Goal: Transaction & Acquisition: Purchase product/service

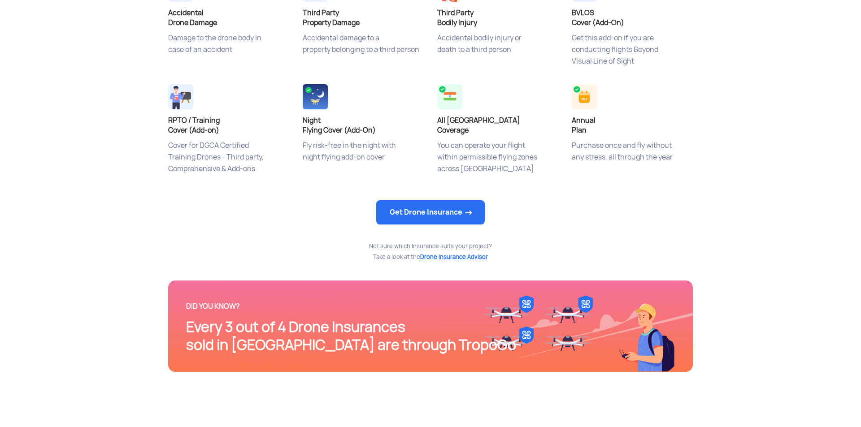
scroll to position [448, 0]
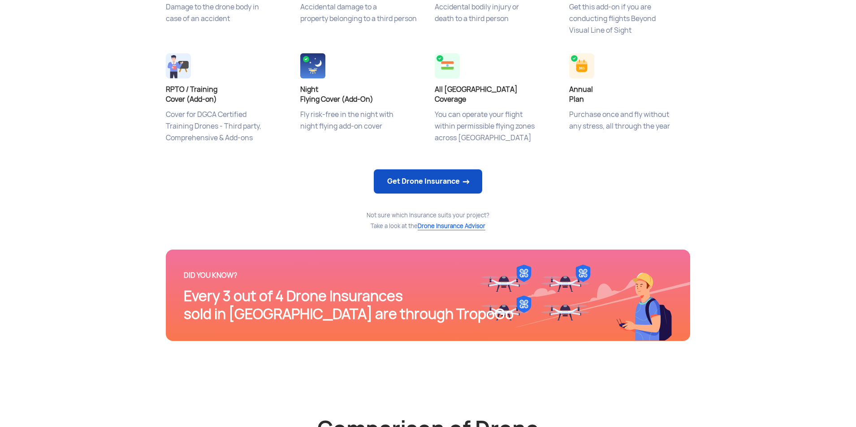
click at [458, 186] on link "Get Drone Insurance" at bounding box center [428, 181] width 109 height 24
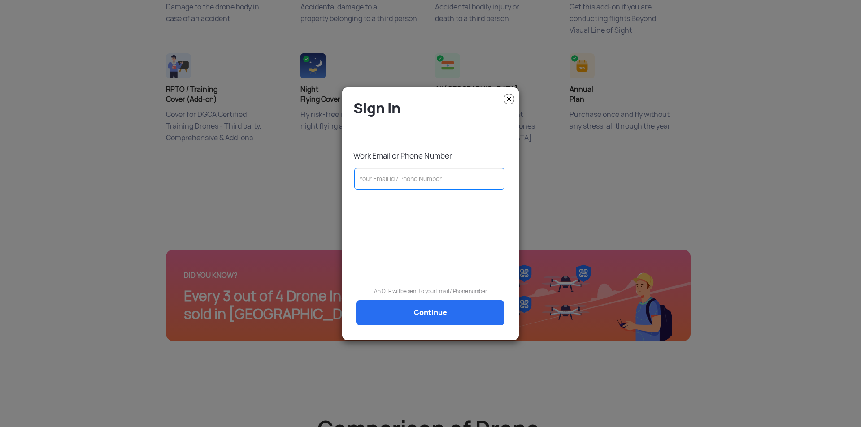
click at [455, 177] on input "text" at bounding box center [429, 179] width 150 height 22
click at [469, 179] on input "text" at bounding box center [429, 179] width 150 height 22
type input "s"
click at [373, 181] on input "caet.santosh@" at bounding box center [429, 179] width 150 height 22
click at [420, 178] on input "caetsantosh@" at bounding box center [429, 179] width 150 height 22
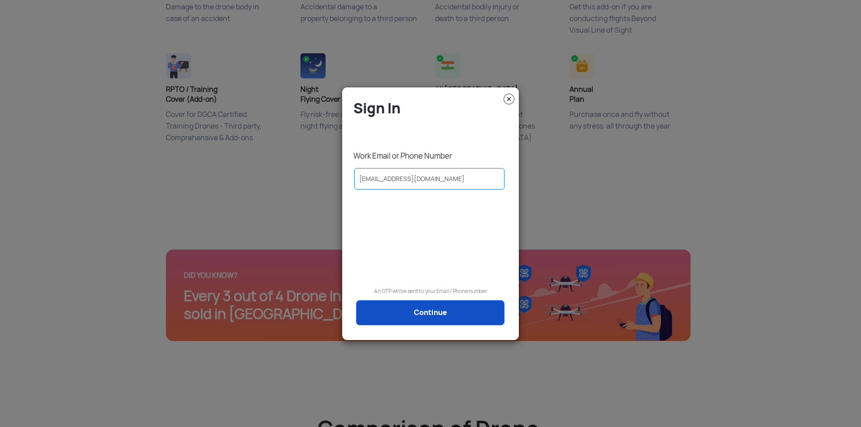
type input "[EMAIL_ADDRESS][DOMAIN_NAME]"
click at [434, 315] on link "Continue" at bounding box center [430, 312] width 148 height 25
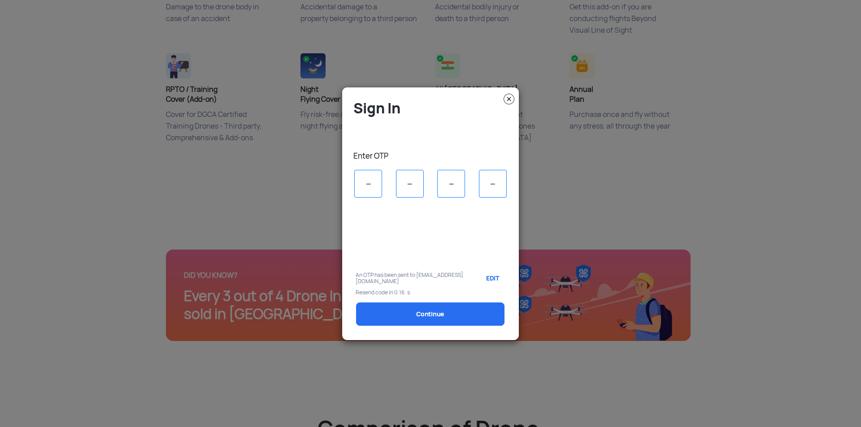
type input "7"
type input "6"
type input "2"
select select "1000000"
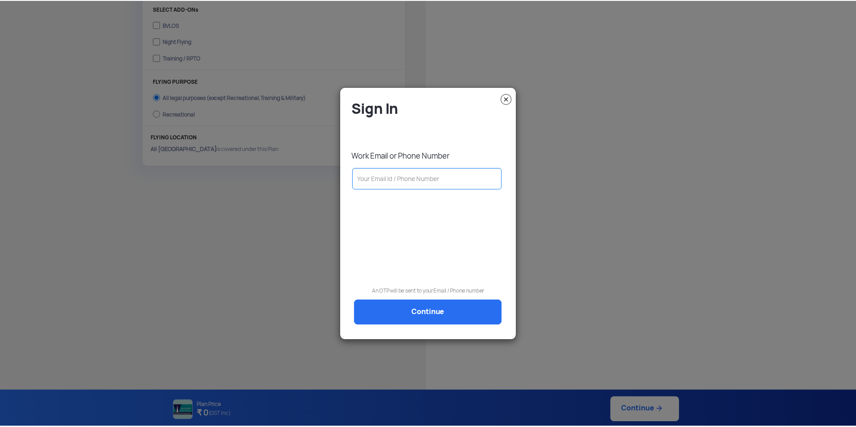
scroll to position [327, 0]
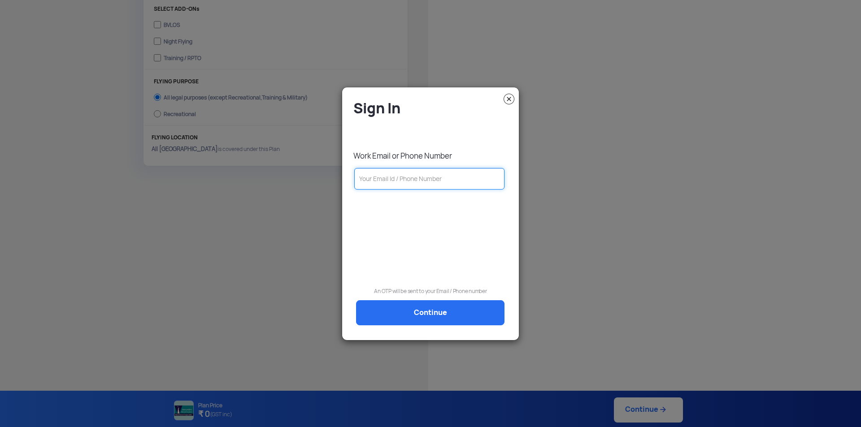
click at [391, 179] on input "text" at bounding box center [429, 179] width 150 height 22
click at [508, 97] on img at bounding box center [508, 99] width 11 height 11
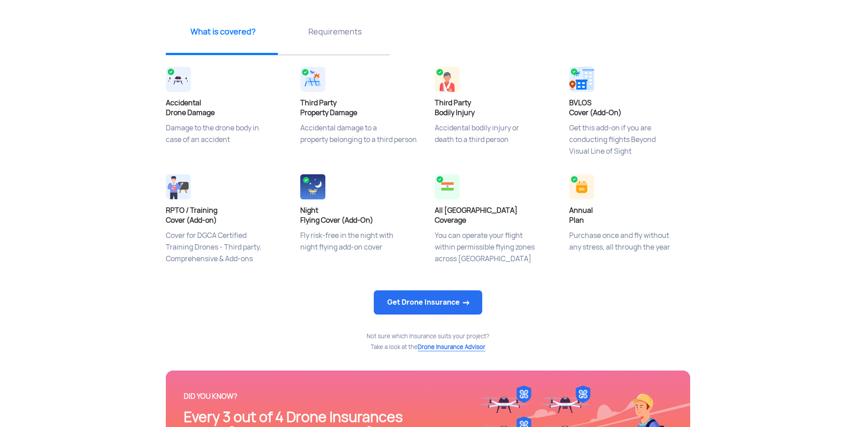
click at [320, 77] on img at bounding box center [312, 79] width 25 height 25
click at [426, 304] on link "Get Drone Insurance" at bounding box center [428, 303] width 109 height 24
select select "1000000"
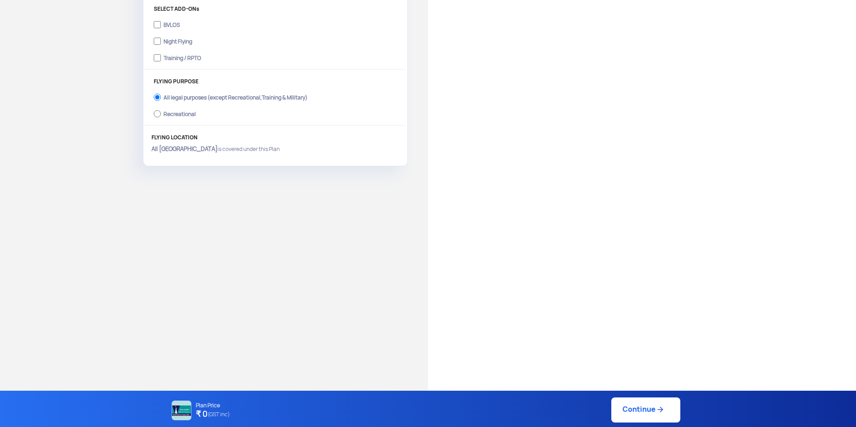
type input "[DATE] 3:18:00 PM"
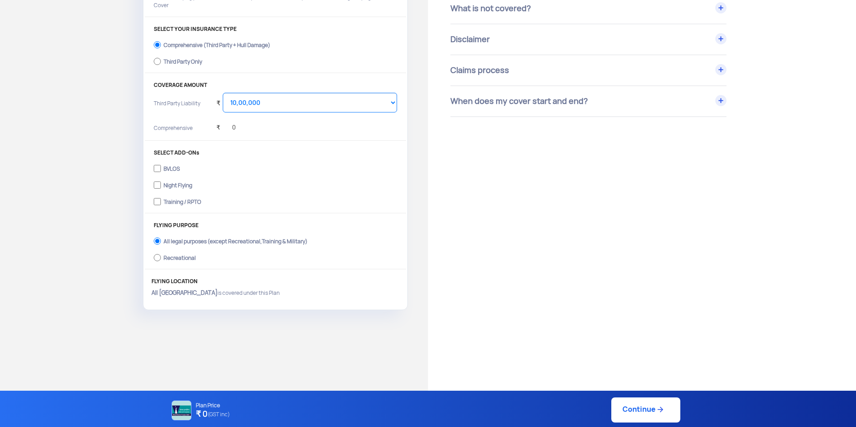
scroll to position [148, 0]
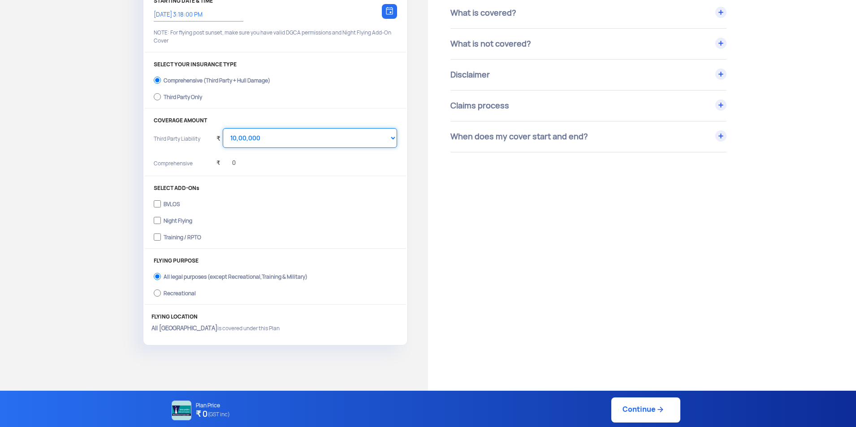
click at [273, 138] on select "Select Amount 10,00,000 15,00,000 20,00,000 25,00,000 30,00,000 35,00,000 40,00…" at bounding box center [310, 138] width 174 height 20
click at [223, 128] on select "Select Amount 10,00,000 15,00,000 20,00,000 25,00,000 30,00,000 35,00,000 40,00…" at bounding box center [310, 138] width 174 height 20
click at [247, 163] on div "₹ 0" at bounding box center [307, 164] width 181 height 18
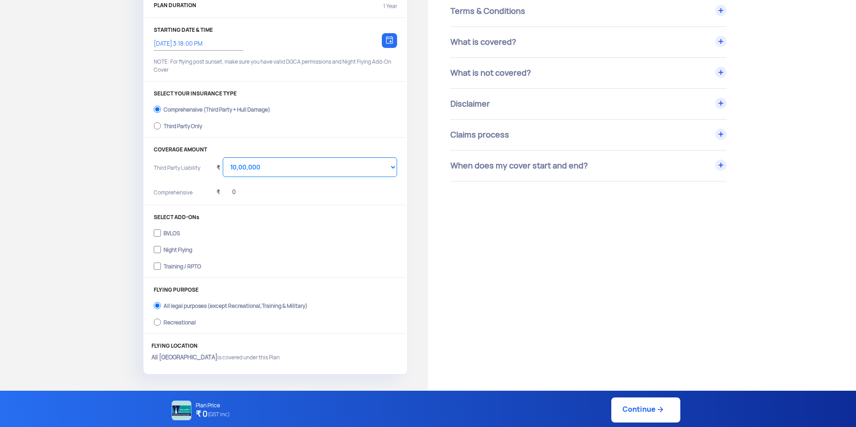
scroll to position [103, 0]
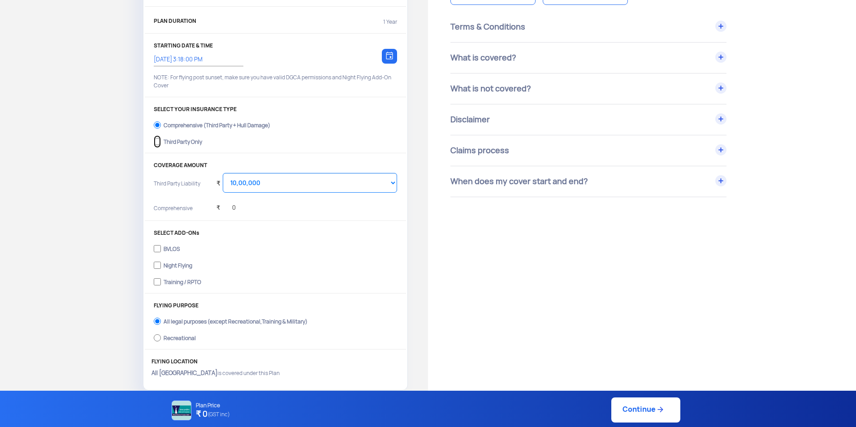
click at [159, 142] on input "Third Party Only" at bounding box center [157, 141] width 7 height 13
radio input "true"
select select "2000000"
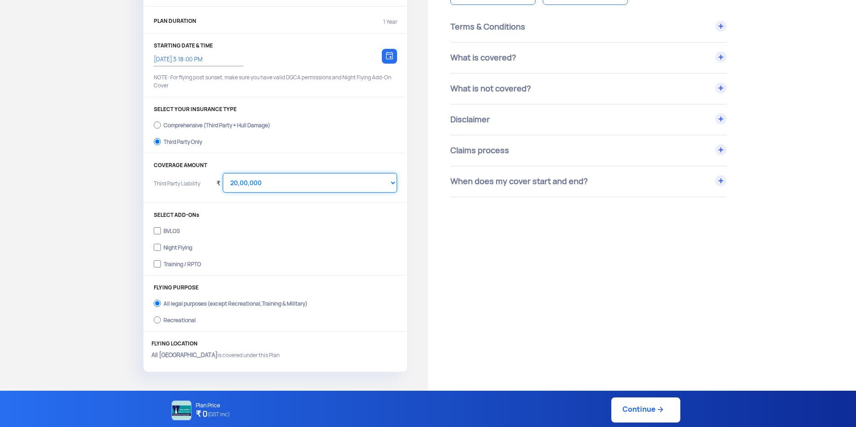
click at [285, 185] on select "Select Amount 20,00,000 25,00,000 30,00,000 35,00,000 40,00,000 45,00,000 50,00…" at bounding box center [310, 183] width 174 height 20
click at [286, 164] on p "COVERAGE AMOUNT" at bounding box center [275, 165] width 243 height 6
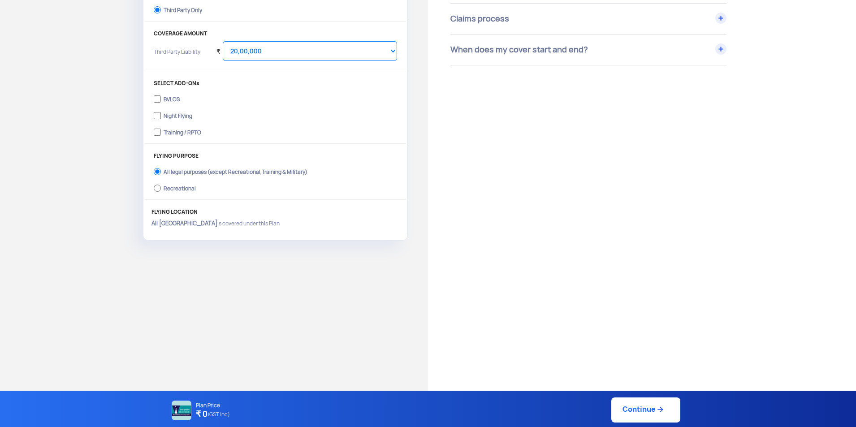
scroll to position [238, 0]
click at [156, 128] on input "Training / RPTO" at bounding box center [157, 129] width 7 height 13
checkbox input "true"
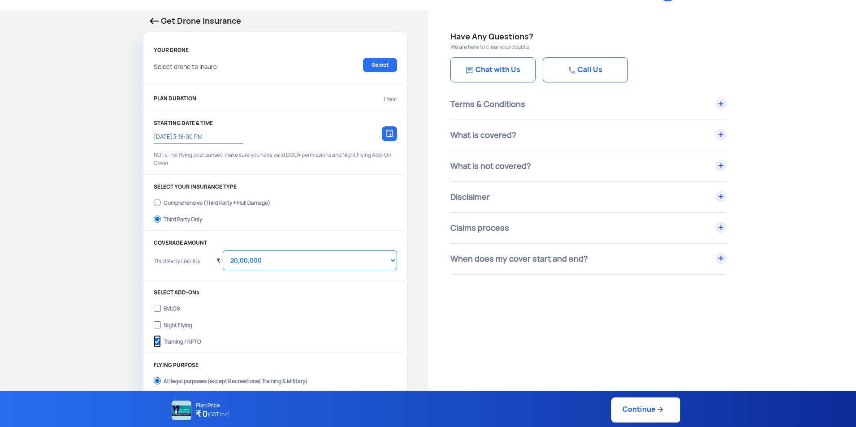
scroll to position [13, 0]
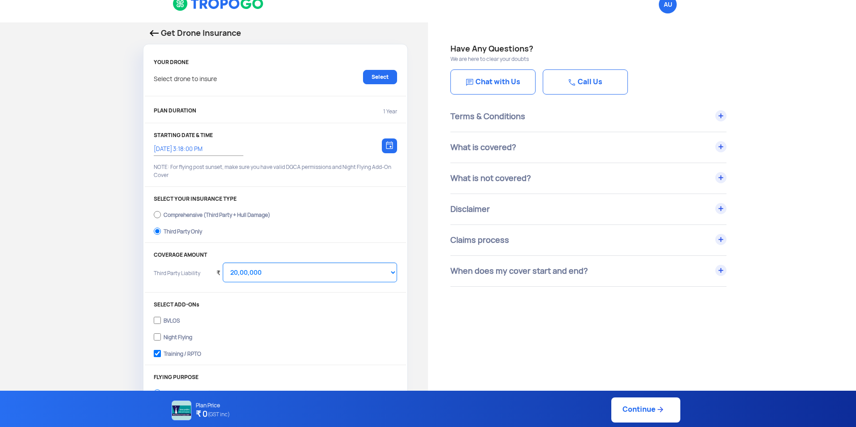
click at [251, 79] on div "Select drone to insure Select" at bounding box center [275, 81] width 243 height 23
click at [377, 74] on link "Select" at bounding box center [380, 77] width 34 height 14
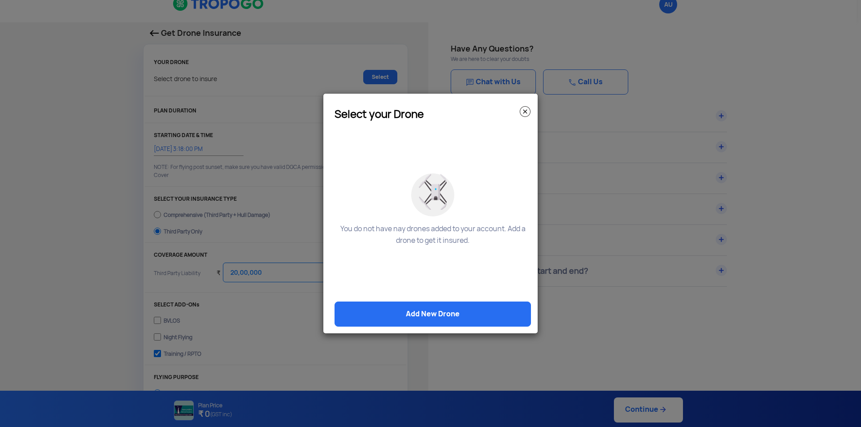
click at [522, 110] on img at bounding box center [525, 111] width 11 height 11
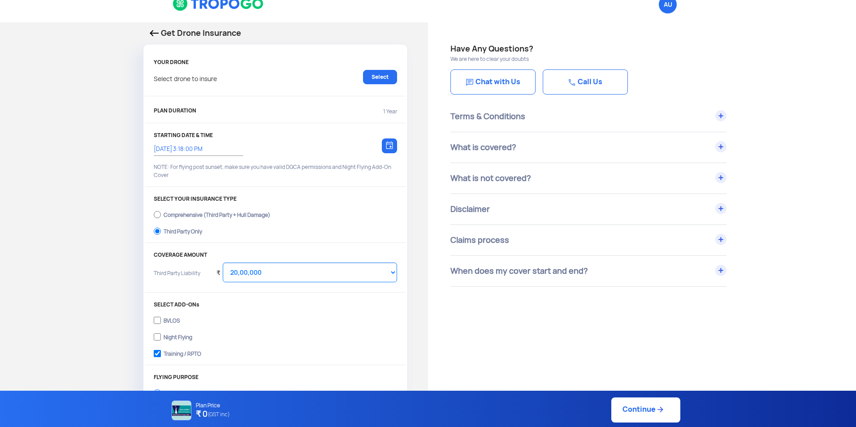
click at [233, 79] on div "Select drone to insure Select" at bounding box center [275, 81] width 243 height 23
click at [188, 80] on p "Select drone to insure" at bounding box center [185, 77] width 63 height 14
click at [169, 80] on p "Select drone to insure" at bounding box center [185, 77] width 63 height 14
click at [225, 79] on div "Select drone to insure Select" at bounding box center [275, 81] width 243 height 23
click at [166, 149] on input "[DATE] 3:18:00 PM" at bounding box center [194, 149] width 81 height 8
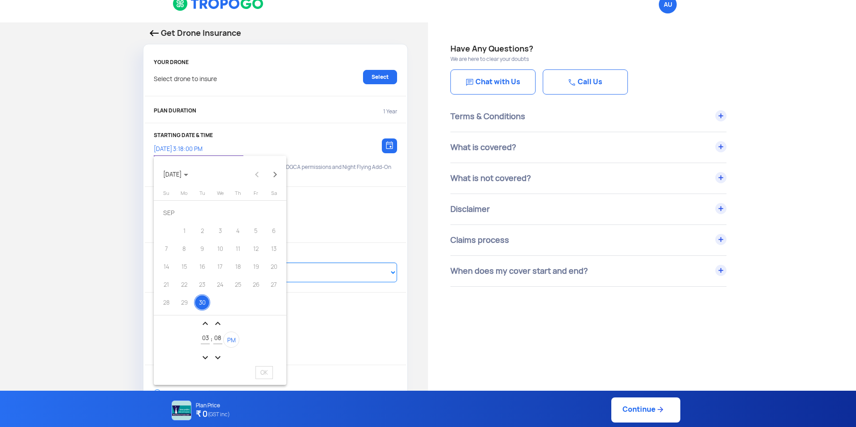
click at [274, 173] on button "Next month" at bounding box center [275, 175] width 18 height 18
click at [221, 212] on div "1" at bounding box center [220, 213] width 16 height 16
click at [357, 210] on div at bounding box center [428, 213] width 856 height 427
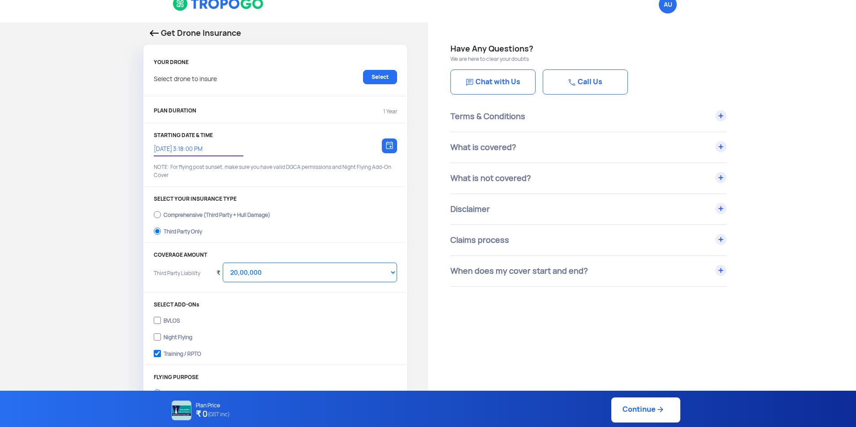
click at [165, 150] on input "[DATE] 3:18:00 PM" at bounding box center [194, 149] width 81 height 8
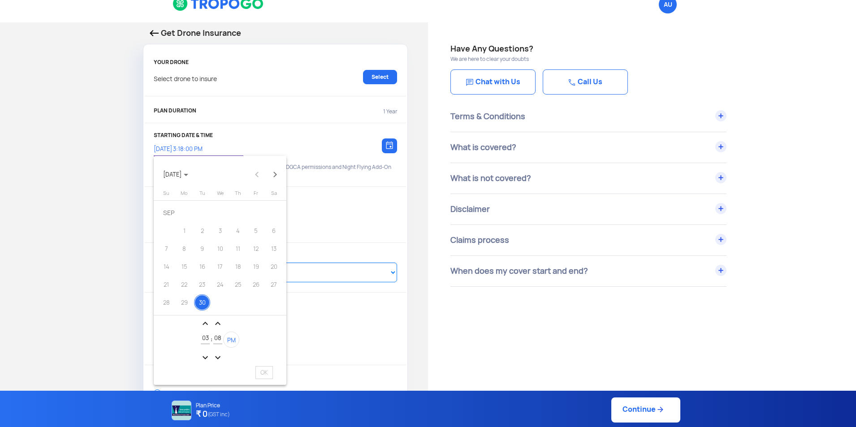
click at [276, 174] on button "Next month" at bounding box center [275, 175] width 18 height 18
click at [219, 211] on div "1" at bounding box center [220, 213] width 16 height 16
drag, startPoint x: 259, startPoint y: 351, endPoint x: 259, endPoint y: 346, distance: 5.4
click at [259, 348] on span "OK" at bounding box center [264, 354] width 17 height 13
type input "[DATE] 3:08:02 PM"
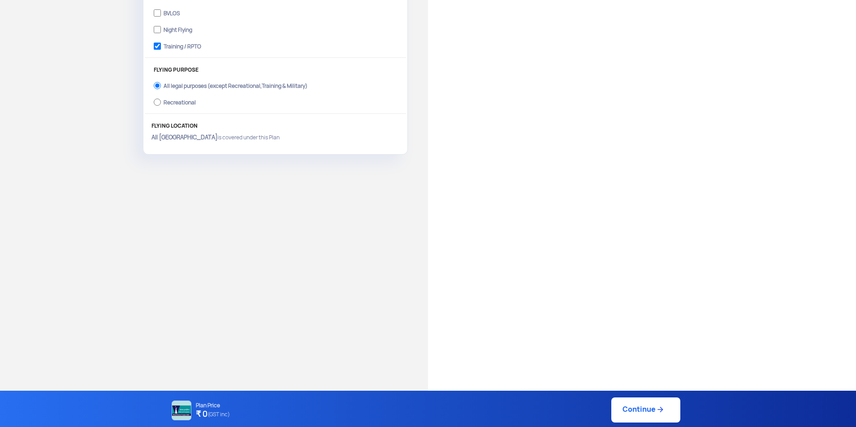
scroll to position [327, 0]
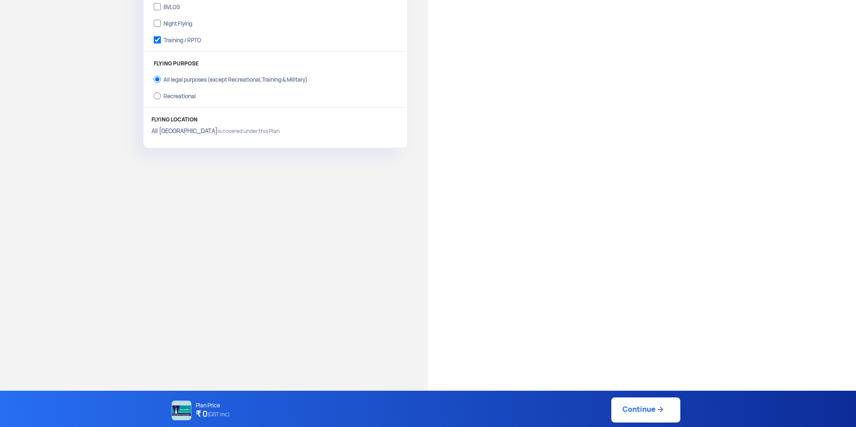
drag, startPoint x: 627, startPoint y: 413, endPoint x: 621, endPoint y: 404, distance: 11.2
click at [621, 404] on link "Continue" at bounding box center [646, 410] width 69 height 25
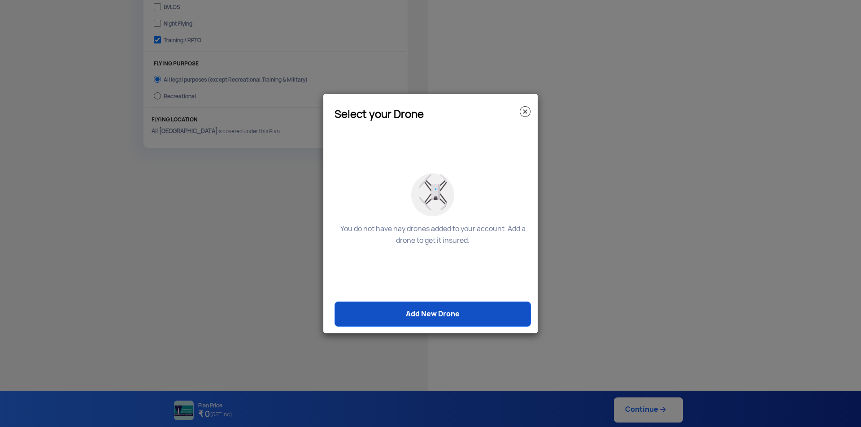
click at [423, 316] on link "Add New Drone" at bounding box center [432, 314] width 196 height 25
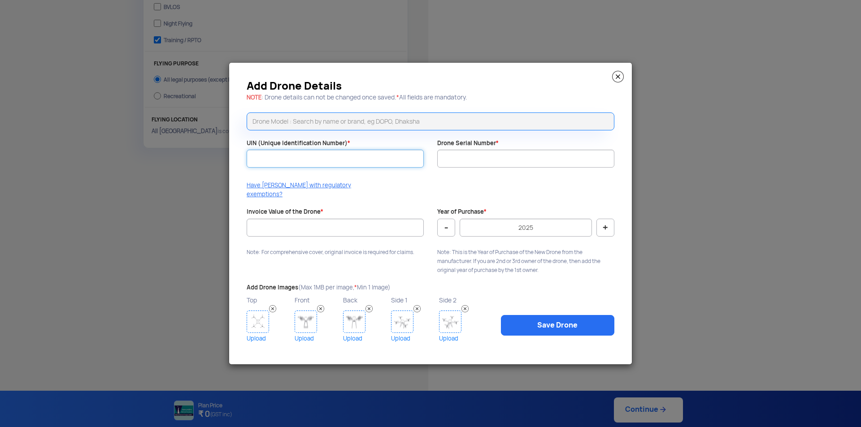
click at [309, 163] on input "UIN (Unique Identification Number) *" at bounding box center [335, 159] width 177 height 18
paste input "7662"
type input "7"
paste input "UA00H88S0TC"
type input "UA00H88S0TC"
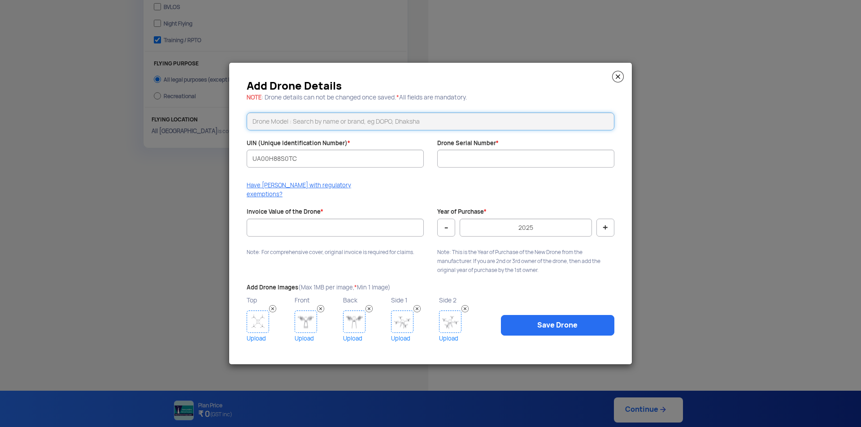
click at [297, 126] on input "text" at bounding box center [431, 122] width 368 height 18
paste input "“SNAP-M”,"
click at [256, 123] on input "“SNAP-M" at bounding box center [431, 122] width 368 height 18
type input "SNAP-M"
click at [660, 132] on modal-container "Add Drone Details NOTE : Drone details can not be changed once saved. * All fie…" at bounding box center [430, 213] width 861 height 427
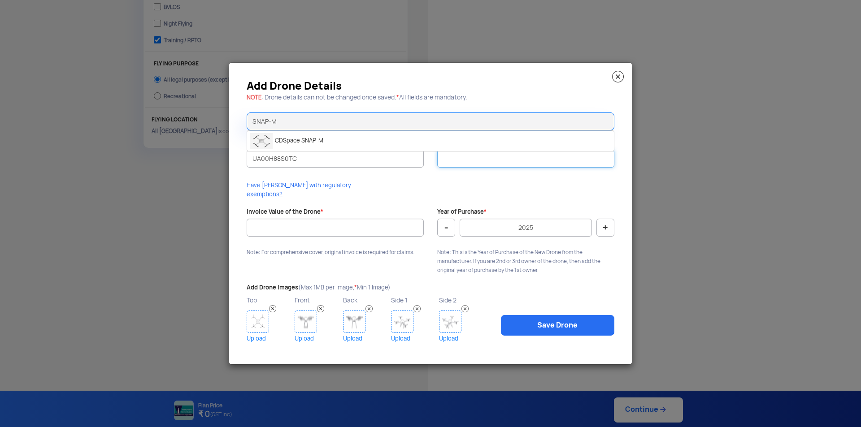
click at [484, 166] on input "Drone Serial Number *" at bounding box center [525, 159] width 177 height 18
paste input "CDSSNPV2240026"
type input "CDSSNPV2240026"
click at [345, 225] on input "Invoice Value of the Drone *" at bounding box center [335, 228] width 177 height 18
paste input "472500.00"
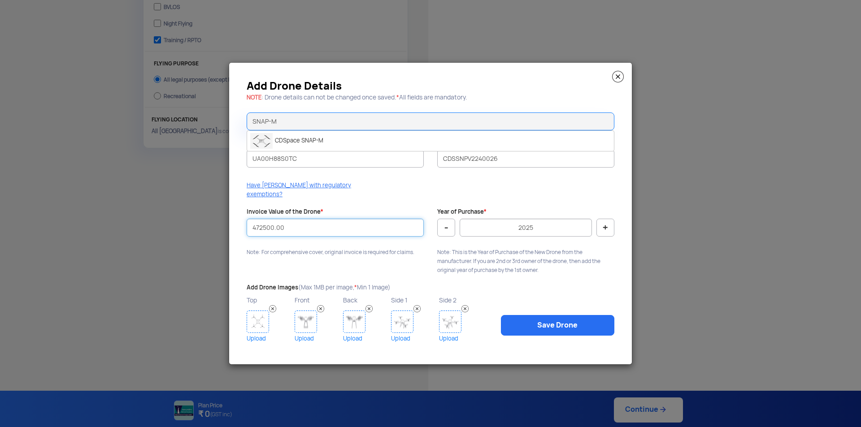
type input "472500.00"
click at [384, 195] on div "Have [PERSON_NAME] with regulatory exemptions?" at bounding box center [430, 192] width 381 height 22
click at [447, 224] on button "-" at bounding box center [446, 228] width 18 height 18
type input "2024"
click at [254, 333] on link "Upload" at bounding box center [270, 338] width 46 height 11
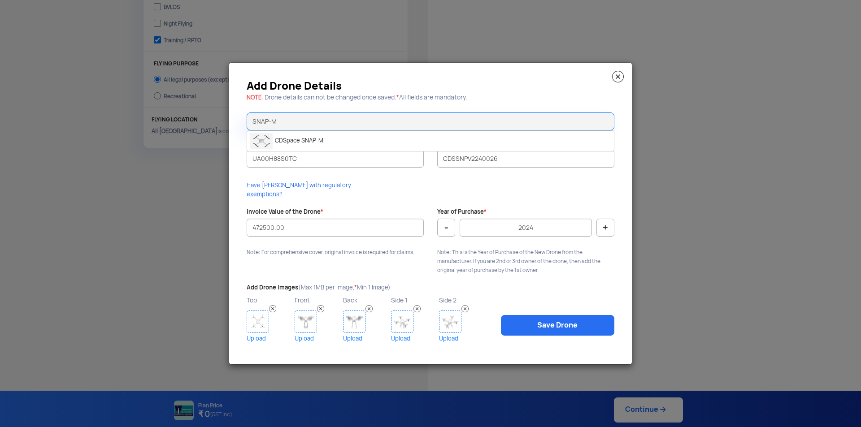
click at [265, 318] on img at bounding box center [258, 322] width 22 height 22
click at [571, 323] on link "Save Drone" at bounding box center [557, 325] width 113 height 21
click at [334, 222] on input "472500.00" at bounding box center [335, 228] width 177 height 18
click at [550, 237] on div at bounding box center [525, 241] width 177 height 9
click at [348, 266] on div "Add Drone Details NOTE : Drone details can not be changed once saved. * All fie…" at bounding box center [430, 213] width 403 height 301
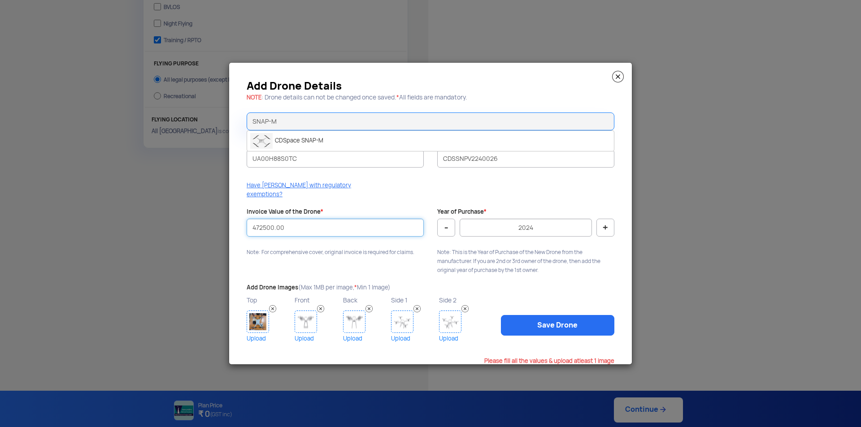
click at [304, 226] on input "472500.00" at bounding box center [335, 228] width 177 height 18
click at [305, 333] on link "Upload" at bounding box center [318, 338] width 46 height 11
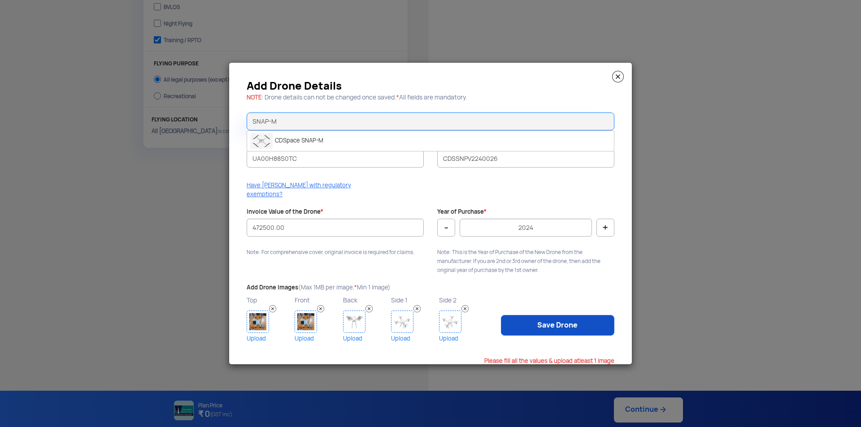
click at [558, 319] on link "Save Drone" at bounding box center [557, 325] width 113 height 21
click at [315, 130] on input "SNAP-M" at bounding box center [431, 122] width 368 height 18
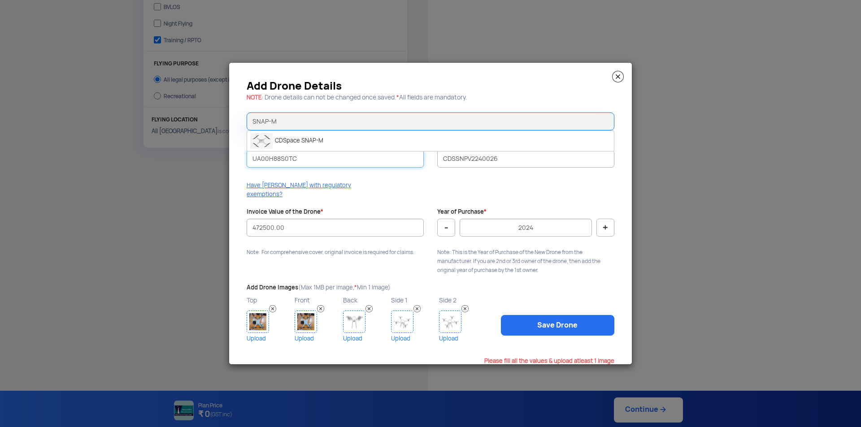
click at [308, 164] on input "UA00H88S0TC" at bounding box center [335, 159] width 177 height 18
click at [505, 163] on input "CDSSNPV2240026" at bounding box center [525, 159] width 177 height 18
click at [352, 223] on input "472500.00" at bounding box center [335, 228] width 177 height 18
click at [256, 284] on label "Add Drone Images (Max 1MB per image, * Min 1 Image)" at bounding box center [319, 288] width 144 height 9
click at [330, 284] on span "(Max 1MB per image, * Min 1 Image)" at bounding box center [344, 288] width 92 height 8
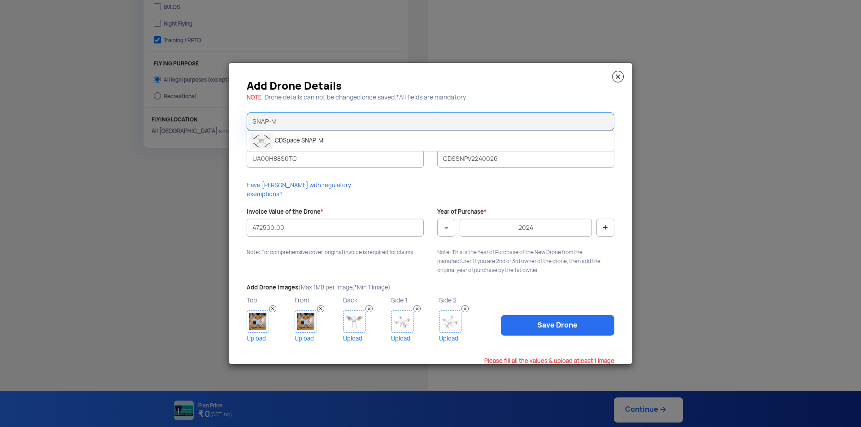
click at [365, 284] on span "(Max 1MB per image, * Min 1 Image)" at bounding box center [344, 288] width 92 height 8
click at [394, 286] on div "Add Drone Images (Max 1MB per image, * Min 1 Image) Top Upload Front Upload Bac…" at bounding box center [367, 318] width 254 height 69
click at [561, 317] on link "Save Drone" at bounding box center [557, 325] width 113 height 21
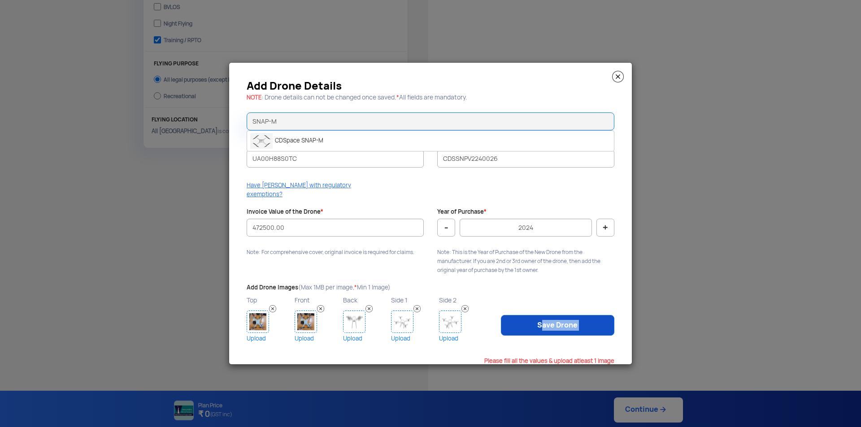
click at [561, 317] on link "Save Drone" at bounding box center [557, 325] width 113 height 21
click at [310, 168] on input "UA00H88S0TC" at bounding box center [335, 159] width 177 height 18
click at [516, 168] on input "CDSSNPV2240026" at bounding box center [525, 159] width 177 height 18
click at [522, 191] on div "Have [PERSON_NAME] with regulatory exemptions?" at bounding box center [430, 192] width 381 height 22
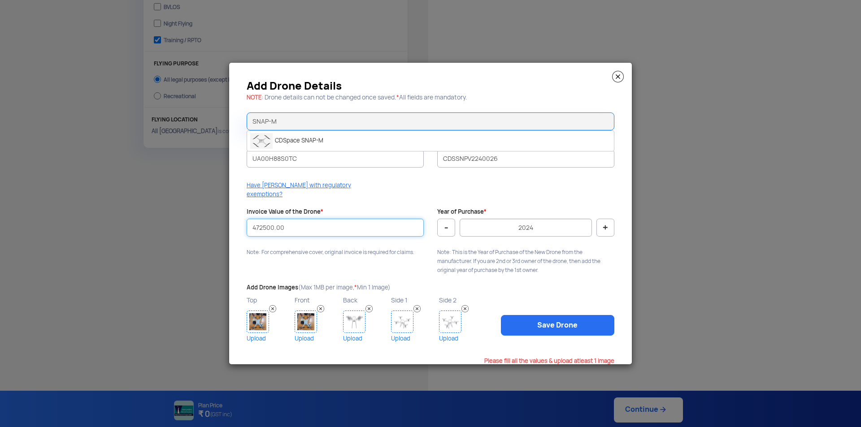
click at [330, 226] on input "472500.00" at bounding box center [335, 228] width 177 height 18
type input "472500"
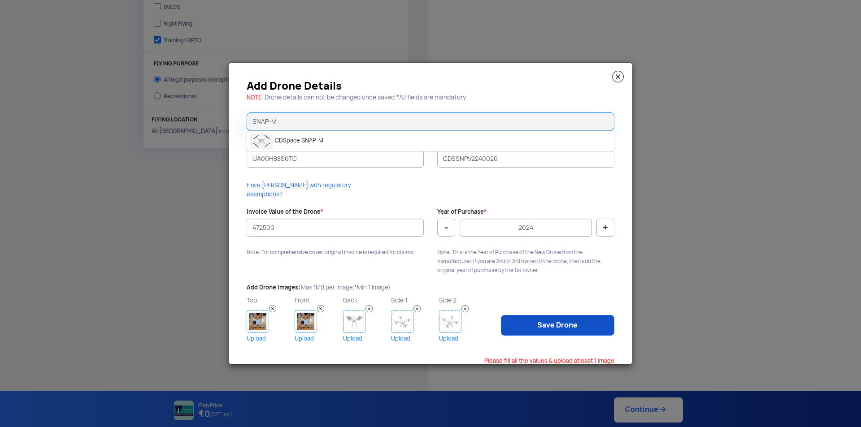
click at [539, 316] on link "Save Drone" at bounding box center [557, 325] width 113 height 21
click at [526, 322] on link "Save Drone" at bounding box center [557, 325] width 113 height 21
click at [526, 321] on link "Save Drone" at bounding box center [557, 325] width 113 height 21
click at [354, 317] on img at bounding box center [354, 322] width 22 height 22
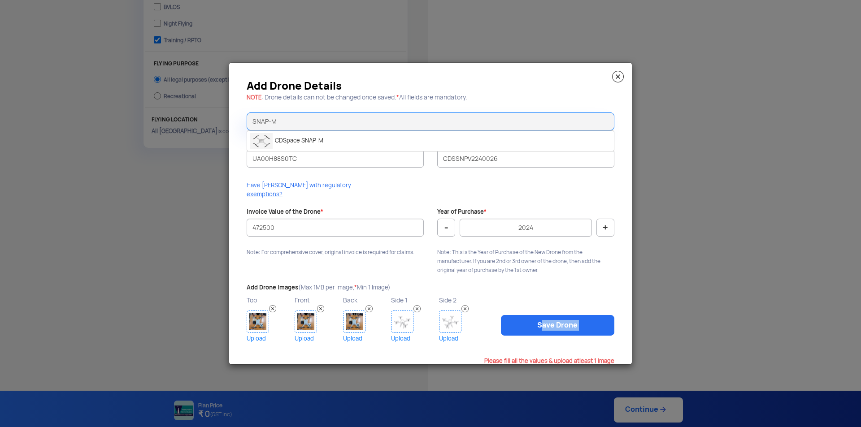
click at [407, 311] on img at bounding box center [402, 322] width 22 height 22
click at [450, 317] on img at bounding box center [450, 322] width 22 height 22
click at [485, 335] on div "Side 2 Upload" at bounding box center [463, 320] width 48 height 50
click at [570, 358] on p "Please fill all the values & upload atleast 1 image" at bounding box center [431, 360] width 368 height 7
click at [564, 320] on link "Save Drone" at bounding box center [557, 325] width 113 height 21
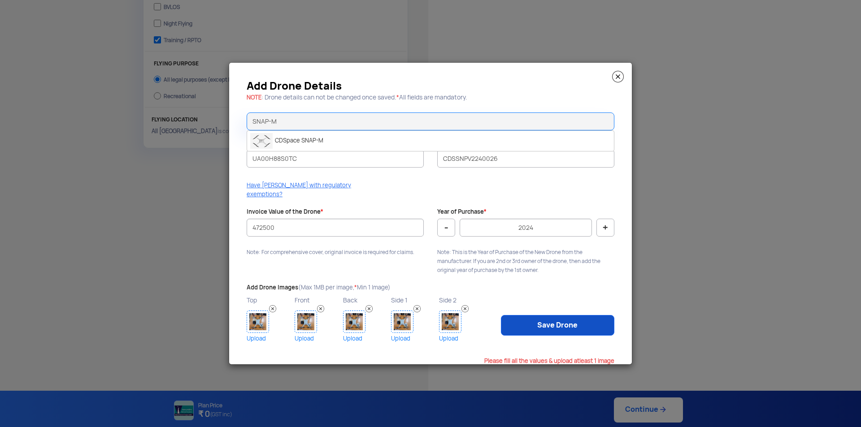
click at [563, 320] on link "Save Drone" at bounding box center [557, 325] width 113 height 21
click at [618, 80] on img at bounding box center [618, 77] width 12 height 12
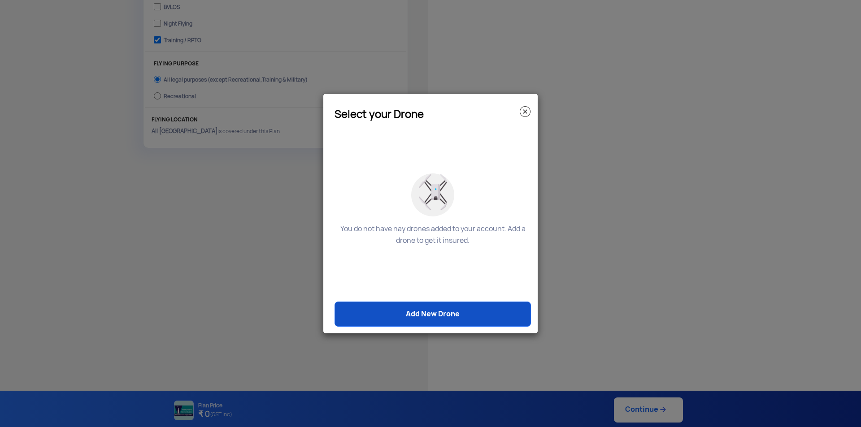
click at [446, 315] on link "Add New Drone" at bounding box center [432, 314] width 196 height 25
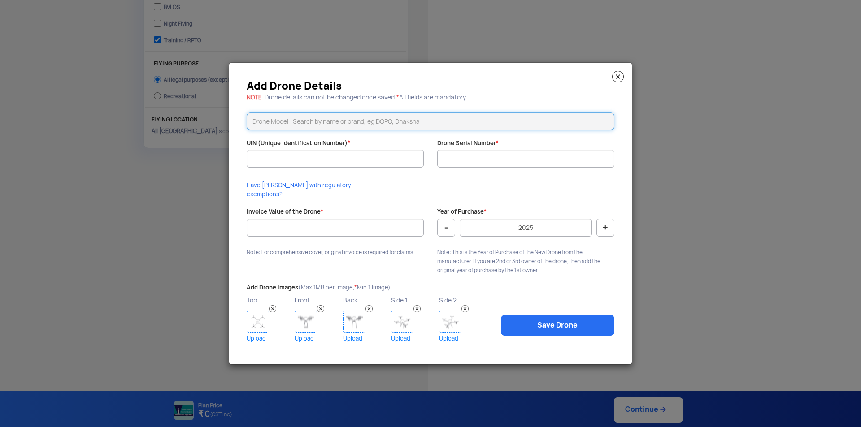
click at [369, 126] on input "text" at bounding box center [431, 122] width 368 height 18
type input "SNAP M"
click at [373, 167] on input "UIN (Unique Identification Number) *" at bounding box center [335, 159] width 177 height 18
click at [398, 194] on div "Have [PERSON_NAME] with regulatory exemptions?" at bounding box center [430, 192] width 381 height 22
click at [498, 177] on div at bounding box center [525, 172] width 177 height 9
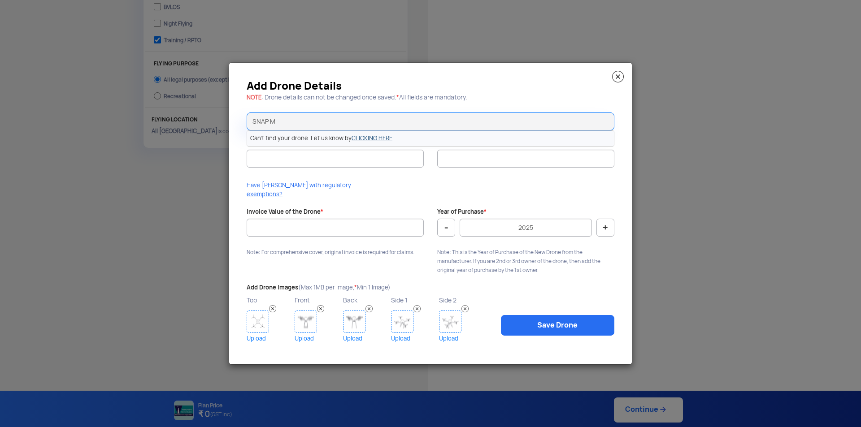
click at [373, 141] on link "CLICKING HERE" at bounding box center [372, 139] width 41 height 8
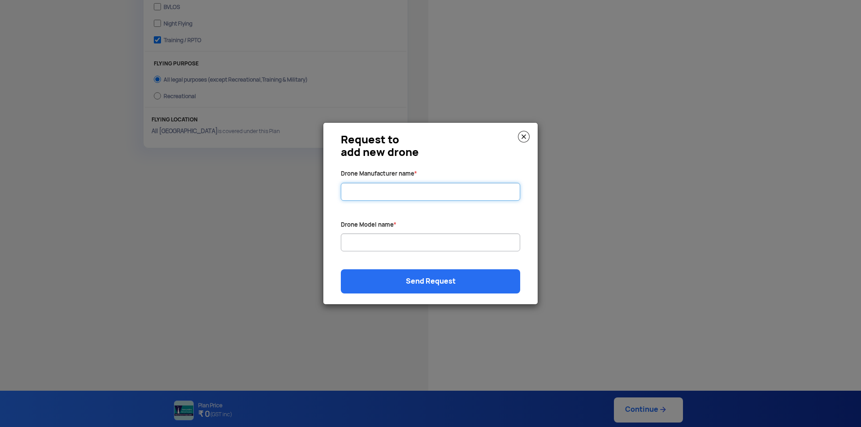
click at [382, 192] on input "Drone Manufacturer name *" at bounding box center [430, 192] width 179 height 18
paste input "CDSpace Robotics Private Limited"
type input "CDSpace Robotics Private Limited"
click at [391, 238] on input "Drone Manufacturer name *" at bounding box center [430, 243] width 179 height 18
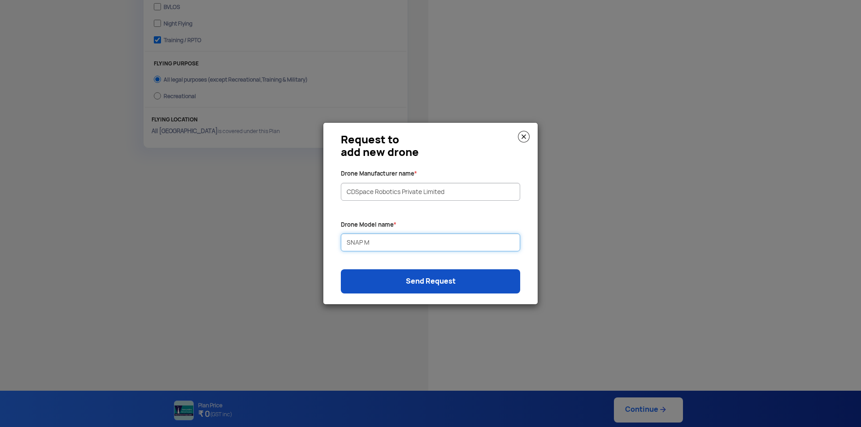
type input "SNAP M"
click at [404, 280] on link "Send Request" at bounding box center [430, 281] width 179 height 24
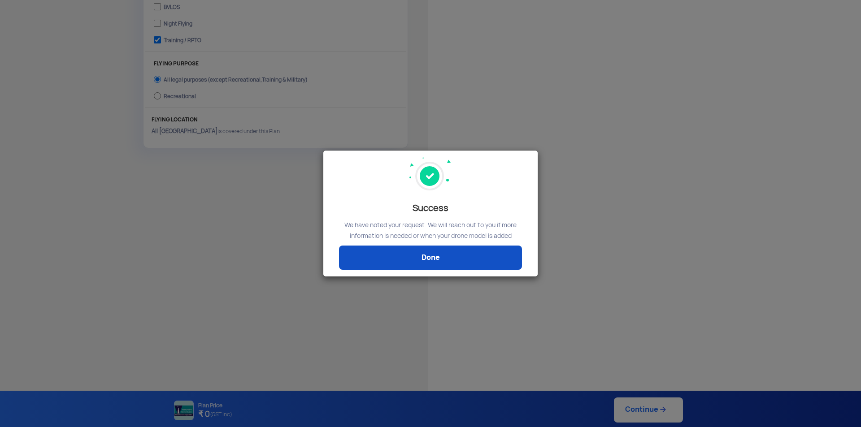
click at [429, 258] on link "Done" at bounding box center [430, 258] width 183 height 24
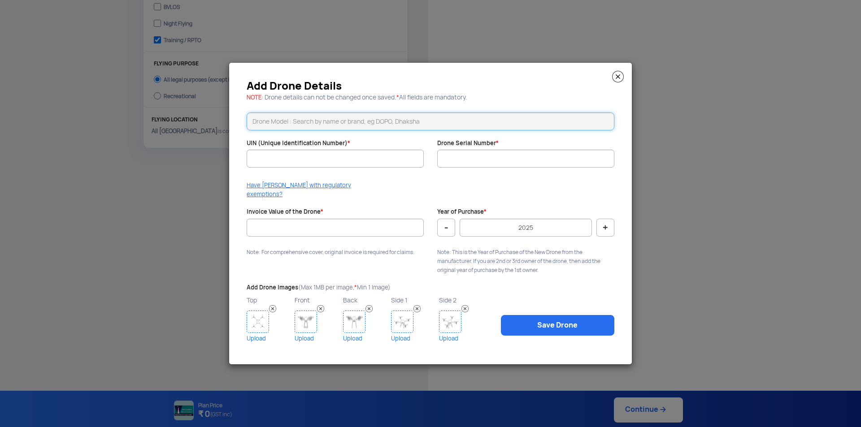
click at [329, 122] on input "text" at bounding box center [431, 122] width 368 height 18
click at [317, 142] on li "CDSpace SNAP-M" at bounding box center [430, 141] width 367 height 20
type input "CDSpace SNAP-M"
click at [308, 161] on input "UIN (Unique Identification Number) *" at bounding box center [335, 159] width 177 height 18
paste input "UA00H88S0TC"
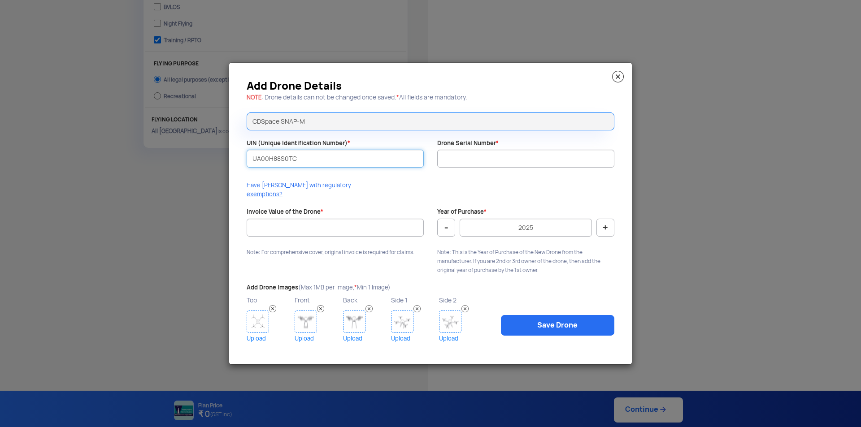
type input "UA00H88S0TC"
click at [466, 165] on input "Drone Serial Number *" at bounding box center [525, 159] width 177 height 18
paste input "CDSSNPV2240026"
type input "CDSSNPV2240026"
click at [331, 224] on input "Invoice Value of the Drone *" at bounding box center [335, 228] width 177 height 18
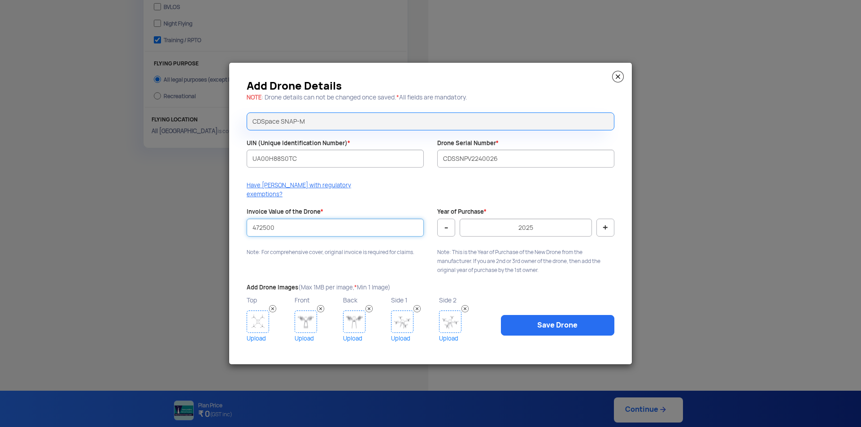
type input "472500"
click at [446, 223] on button "-" at bounding box center [446, 228] width 18 height 18
type input "2024"
click at [258, 333] on link "Upload" at bounding box center [270, 338] width 46 height 11
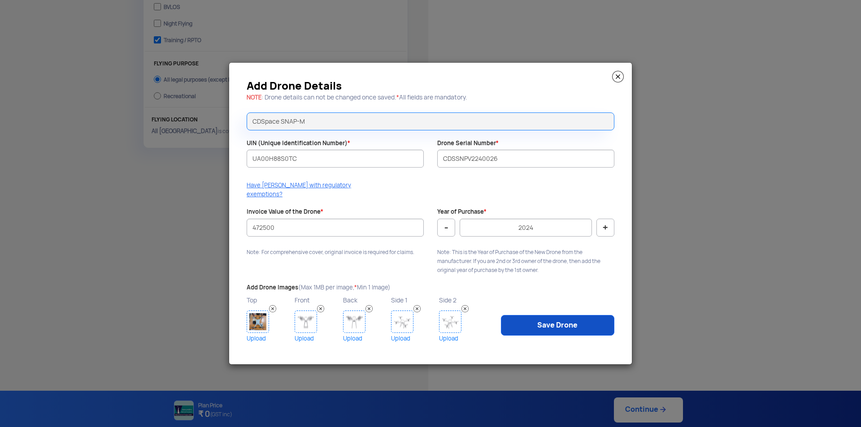
click at [554, 319] on link "Save Drone" at bounding box center [557, 325] width 113 height 21
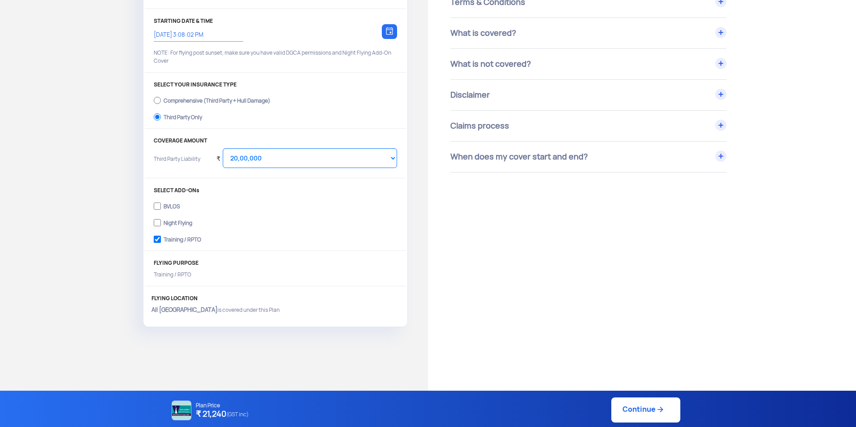
scroll to position [179, 0]
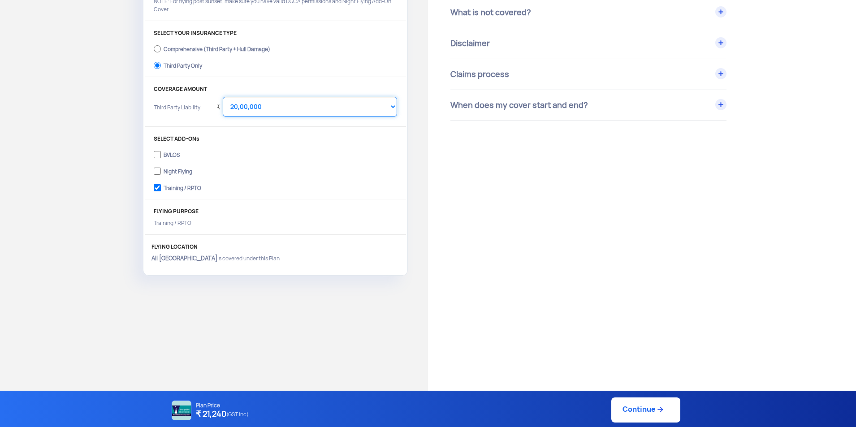
click at [392, 107] on select "Select Amount 10,00,000 15,00,000 20,00,000 25,00,000 30,00,000" at bounding box center [310, 107] width 174 height 20
select select "1000000"
click at [223, 97] on select "Select Amount 10,00,000 15,00,000 20,00,000 25,00,000 30,00,000" at bounding box center [310, 107] width 174 height 20
click at [624, 404] on link "Continue" at bounding box center [646, 410] width 69 height 25
type input "[DATE] 3:08:00 PM"
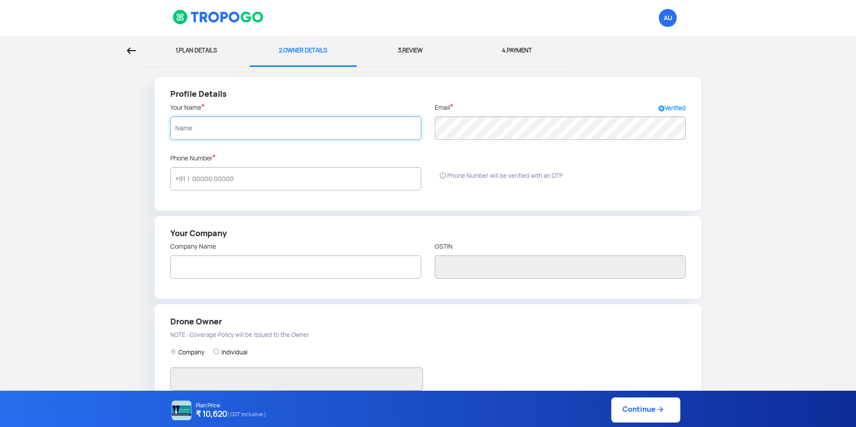
click at [227, 127] on input "text" at bounding box center [295, 128] width 251 height 23
type input "Head Farm Machinery and Power Engineering"
type input "[GEOGRAPHIC_DATA]"
type input "Head Dept. of Farm Machinery and Power Engineering,"
type input "141004"
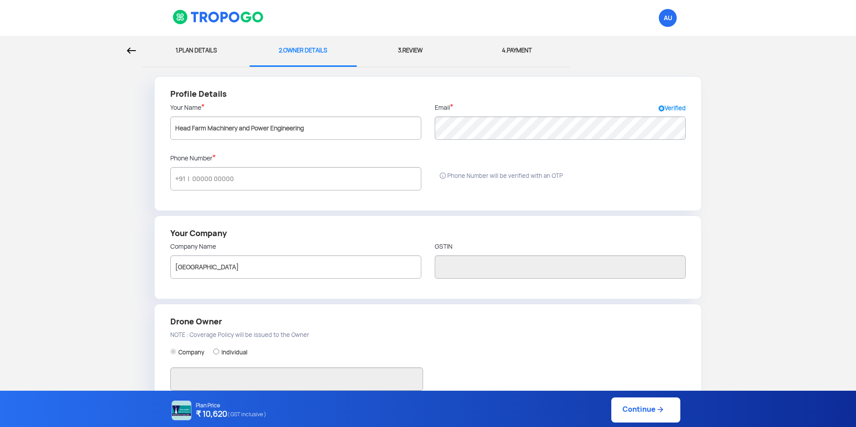
type input "Ludhiana"
type input "[GEOGRAPHIC_DATA]"
radio input "false"
radio input "true"
type input "Head Farm Machinery and Power Engineering"
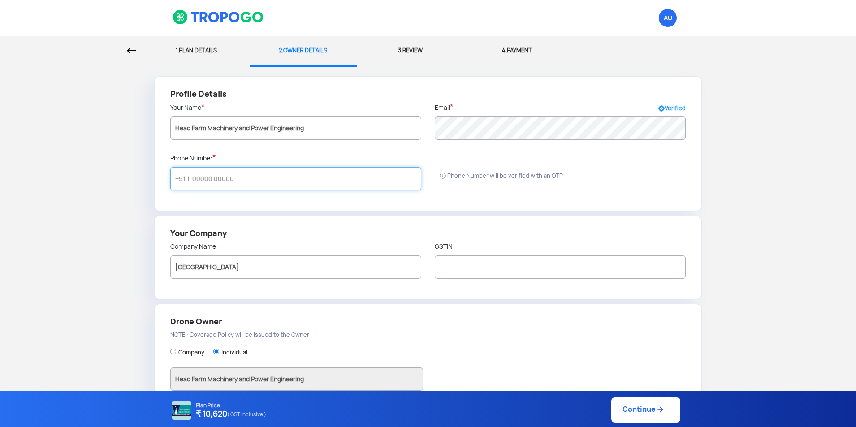
click at [194, 179] on input "text" at bounding box center [295, 178] width 251 height 23
type input "7417612585"
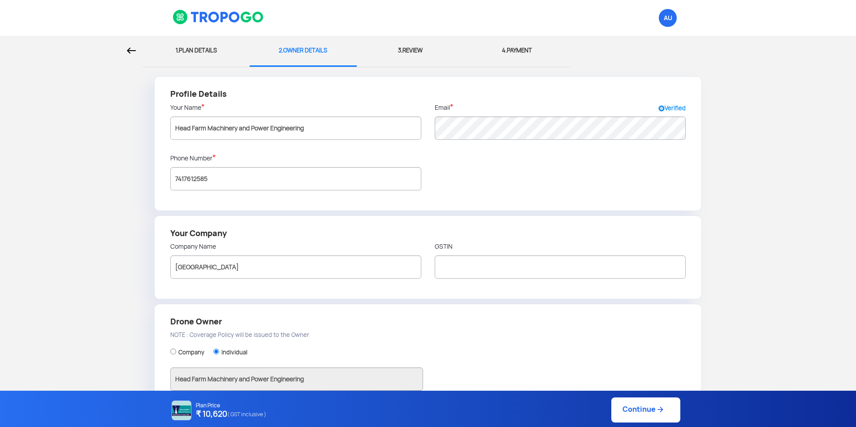
click at [321, 236] on h4 "Your Company" at bounding box center [428, 233] width 516 height 13
click at [456, 273] on input "text" at bounding box center [560, 267] width 251 height 23
paste input "03AAABP0216H1Z7"
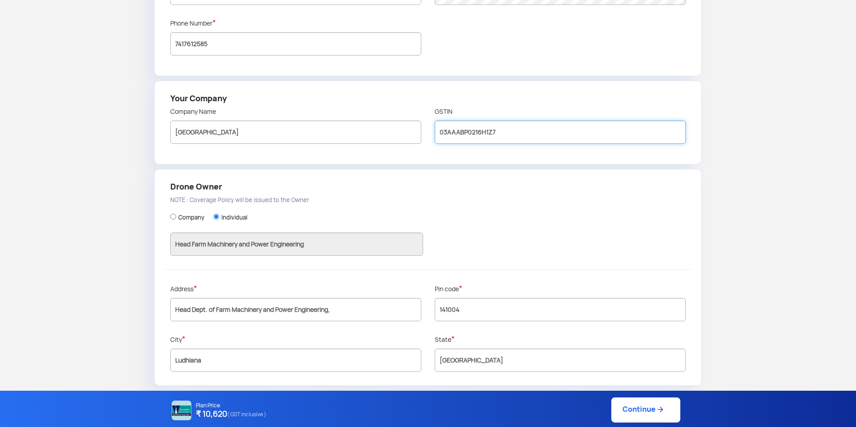
scroll to position [136, 0]
type input "03AAABP0216H1Z7"
drag, startPoint x: 643, startPoint y: 408, endPoint x: 614, endPoint y: 404, distance: 29.9
click at [642, 408] on link "Continue" at bounding box center [646, 410] width 69 height 25
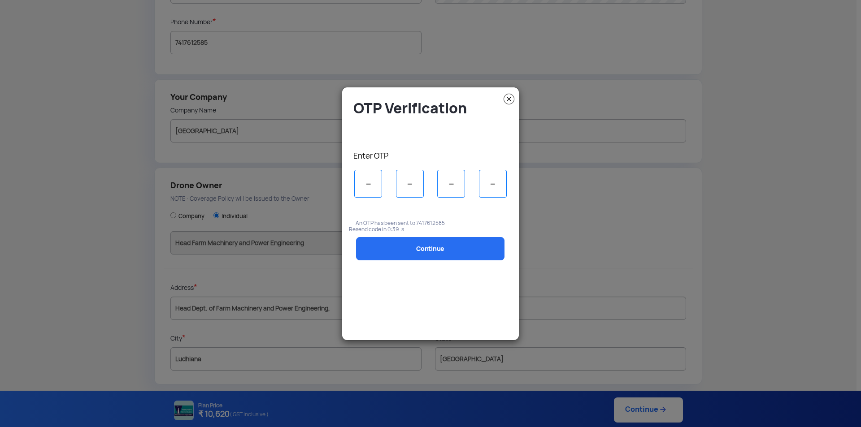
type input "7"
type input "6"
type input "2"
click at [508, 98] on img at bounding box center [508, 99] width 11 height 11
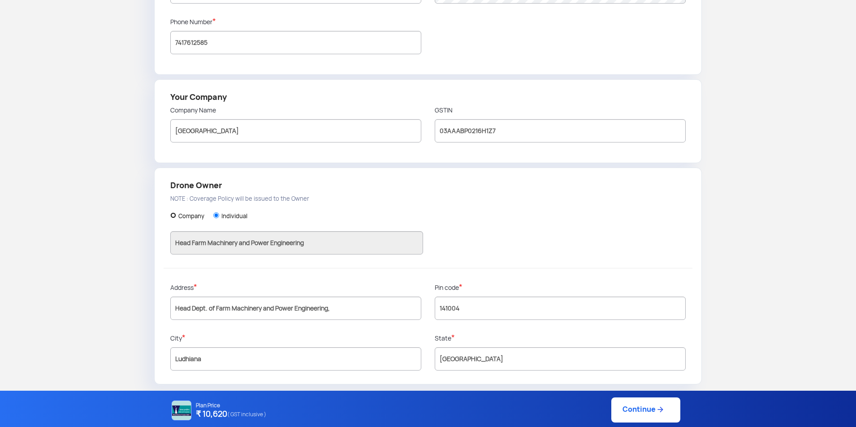
click at [174, 214] on input "Company" at bounding box center [173, 216] width 6 height 6
radio input "true"
type input "[GEOGRAPHIC_DATA]"
click at [634, 409] on link "Continue" at bounding box center [646, 410] width 69 height 25
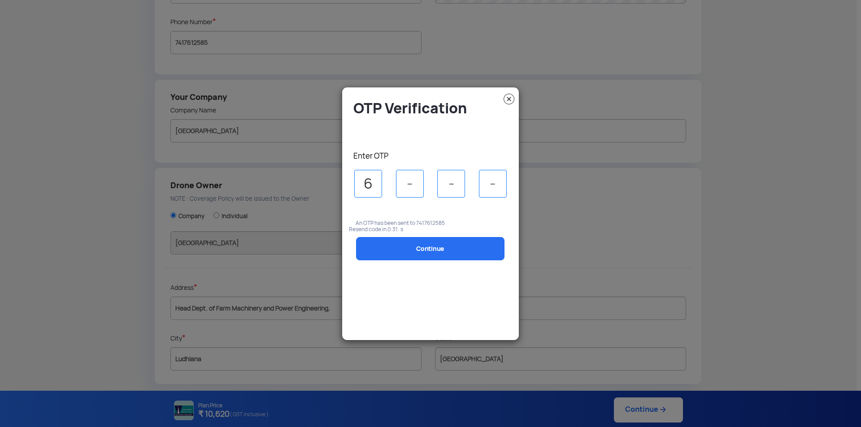
type input "6"
type input "3"
type input "1"
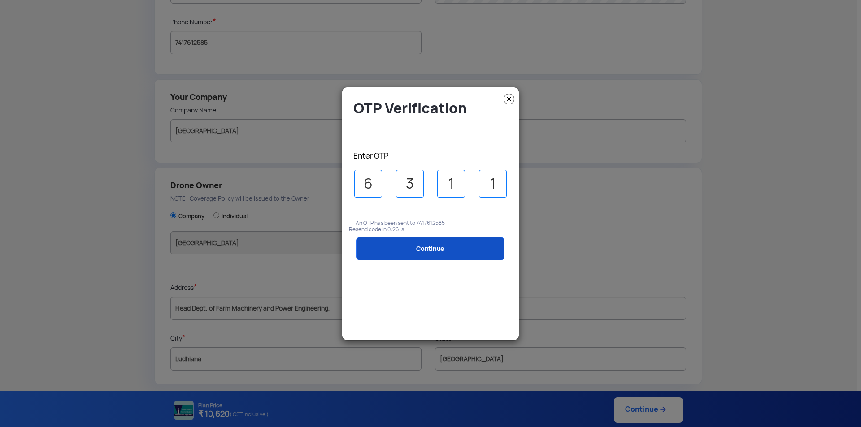
type input "1"
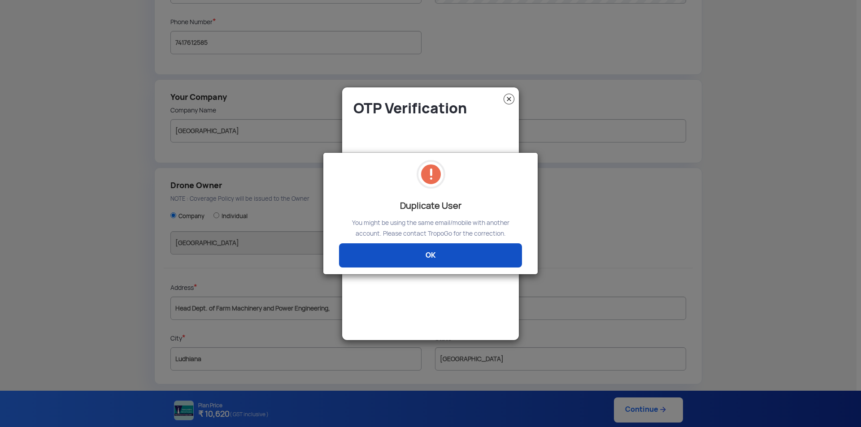
click at [398, 252] on link "OK" at bounding box center [430, 255] width 183 height 24
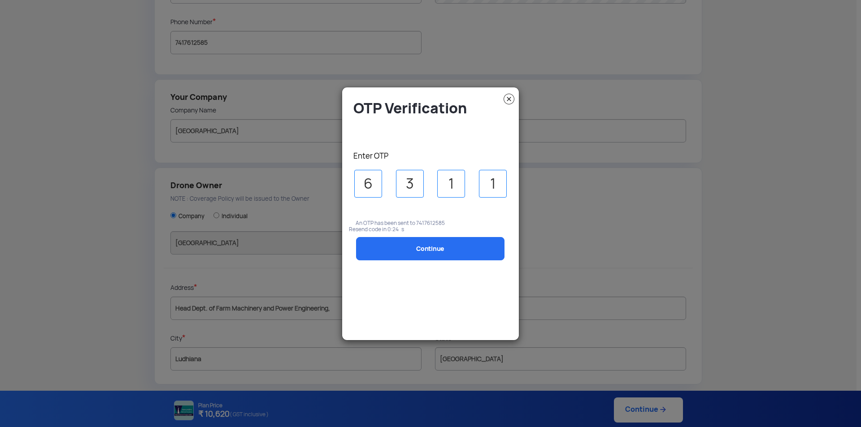
click at [398, 252] on link "Continue" at bounding box center [430, 248] width 148 height 23
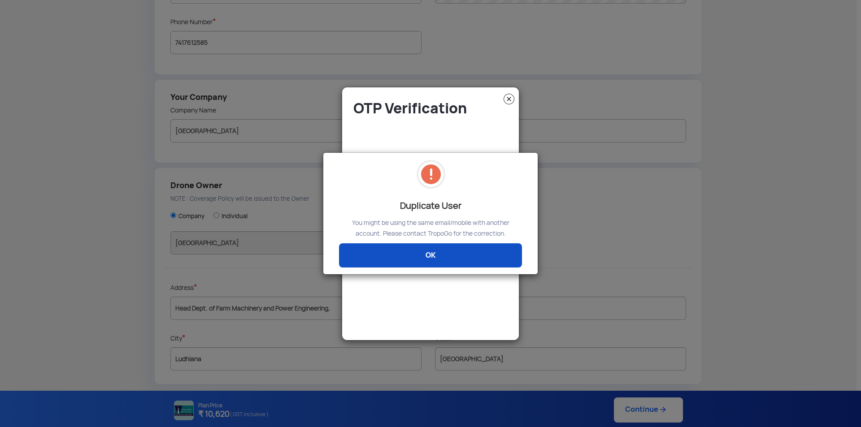
click at [441, 256] on link "OK" at bounding box center [430, 255] width 183 height 24
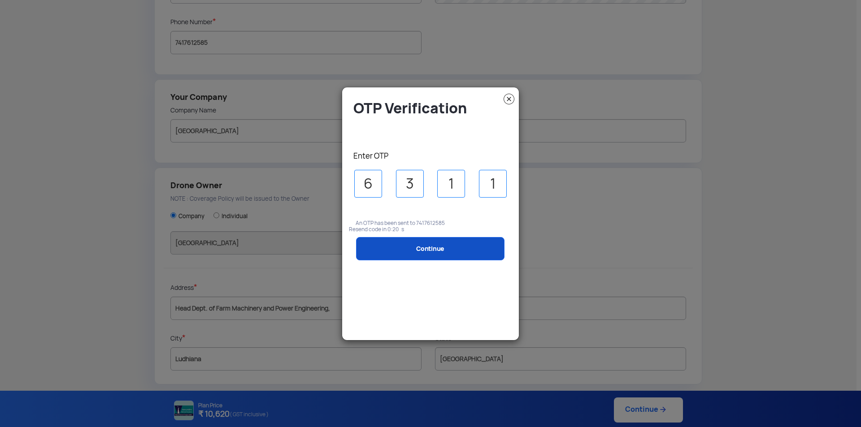
click at [396, 250] on link "Continue" at bounding box center [430, 248] width 148 height 23
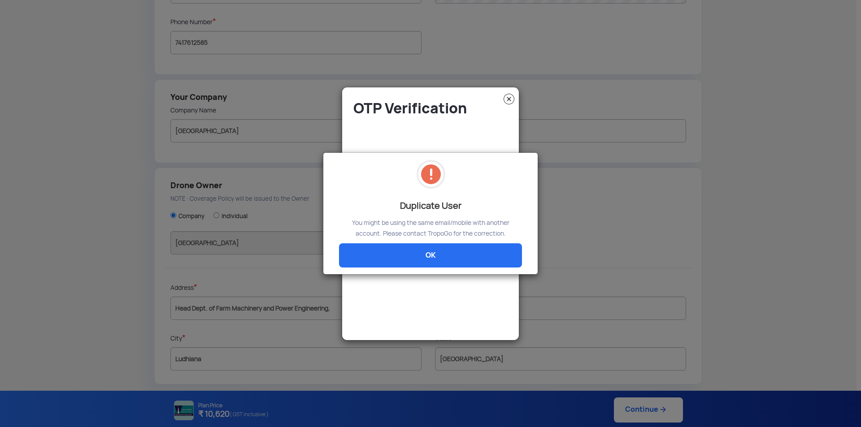
click at [506, 97] on modal-container "Duplicate User You might be using the same email/mobile with another account. P…" at bounding box center [430, 213] width 861 height 427
click at [452, 259] on link "OK" at bounding box center [430, 255] width 183 height 24
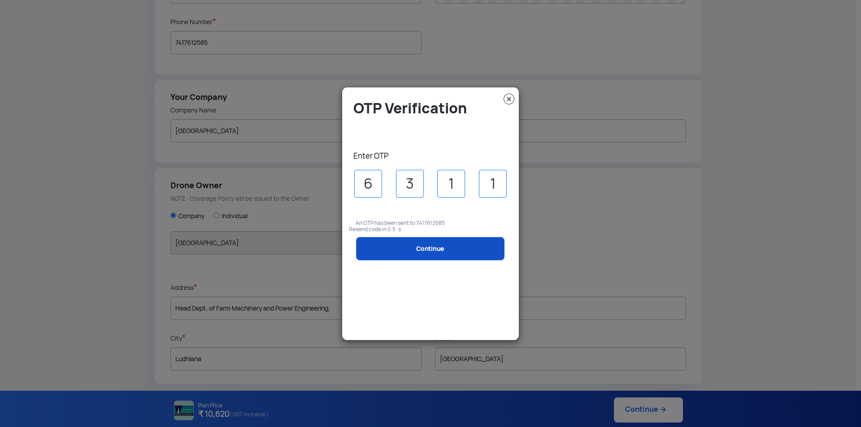
click at [427, 250] on link "Continue" at bounding box center [430, 248] width 148 height 23
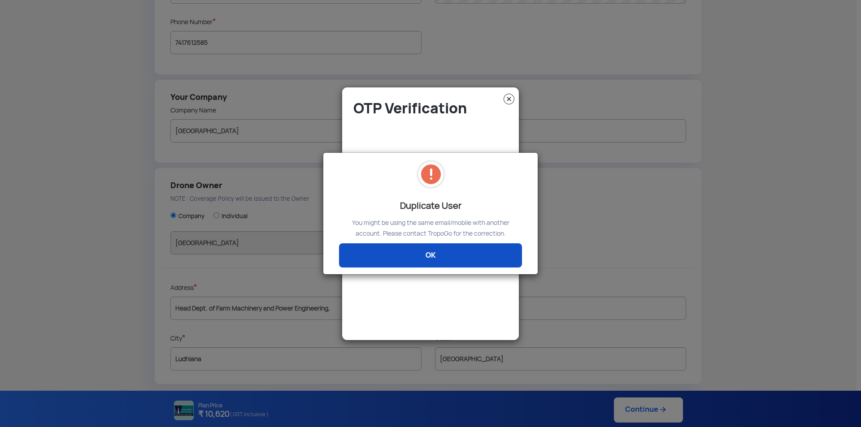
click at [425, 255] on link "OK" at bounding box center [430, 255] width 183 height 24
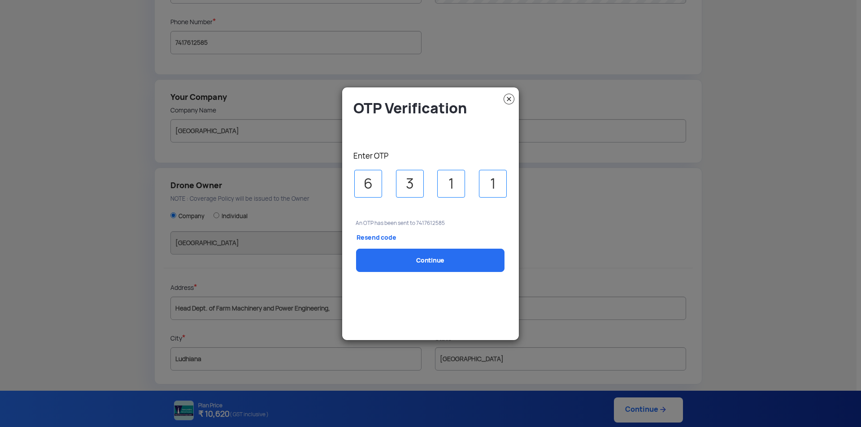
click at [379, 237] on link "Resend code" at bounding box center [390, 237] width 90 height 22
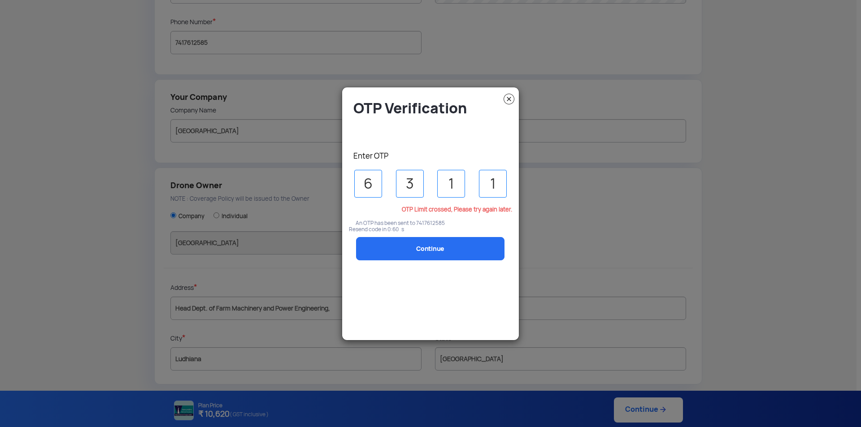
click at [368, 180] on input "6" at bounding box center [368, 184] width 28 height 28
click at [417, 182] on input "3" at bounding box center [410, 184] width 28 height 28
click at [451, 184] on input "1" at bounding box center [451, 184] width 28 height 28
click at [499, 182] on input "1" at bounding box center [493, 184] width 28 height 28
click at [510, 97] on img at bounding box center [508, 99] width 11 height 11
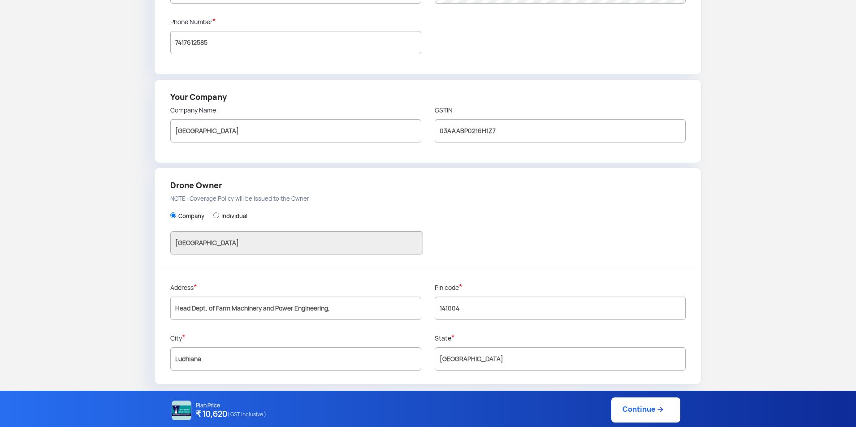
click at [632, 407] on link "Continue" at bounding box center [646, 410] width 69 height 25
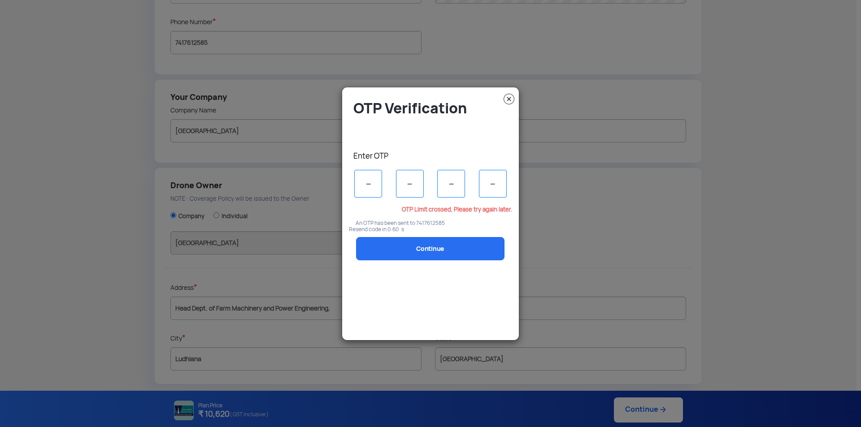
click at [508, 94] on img at bounding box center [508, 99] width 11 height 11
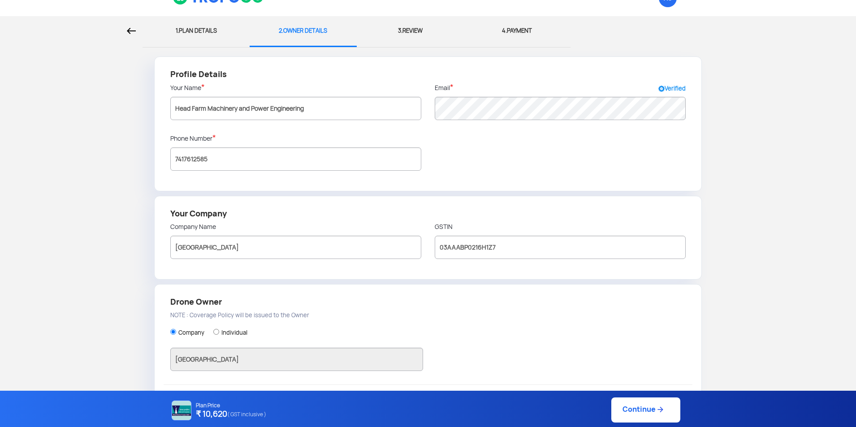
scroll to position [0, 0]
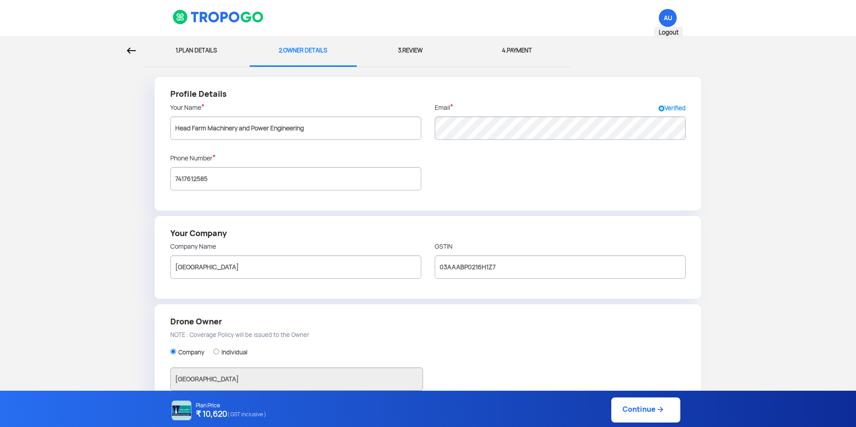
click at [671, 18] on span "AU Logout" at bounding box center [668, 18] width 18 height 18
